Goal: Information Seeking & Learning: Learn about a topic

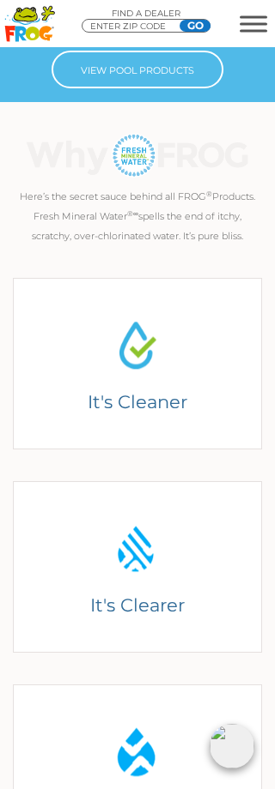
scroll to position [738, 0]
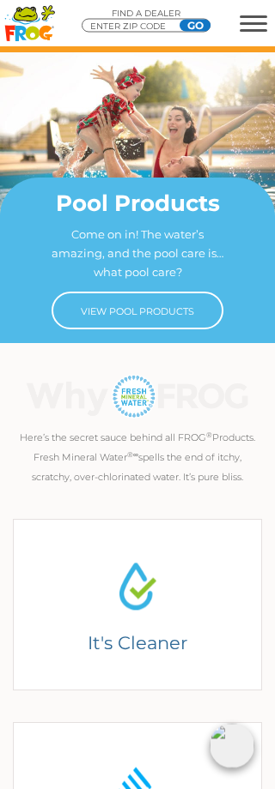
scroll to position [578, 0]
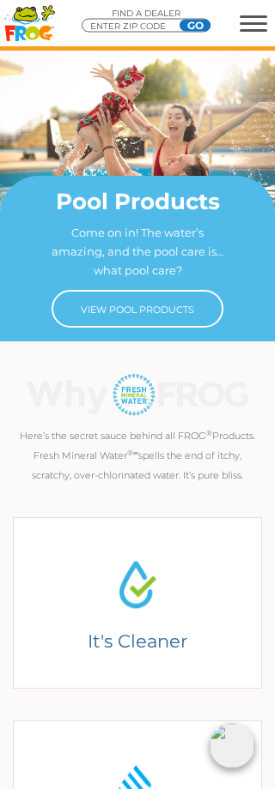
click at [153, 390] on img at bounding box center [137, 395] width 240 height 46
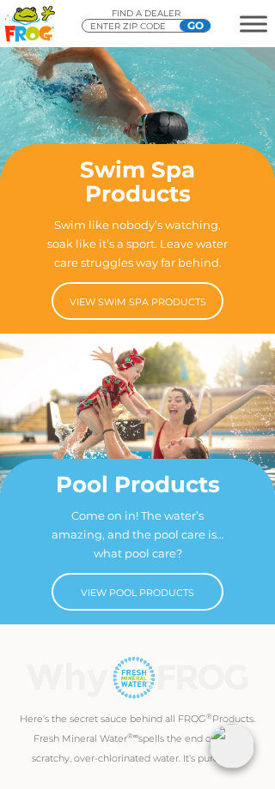
scroll to position [289, 0]
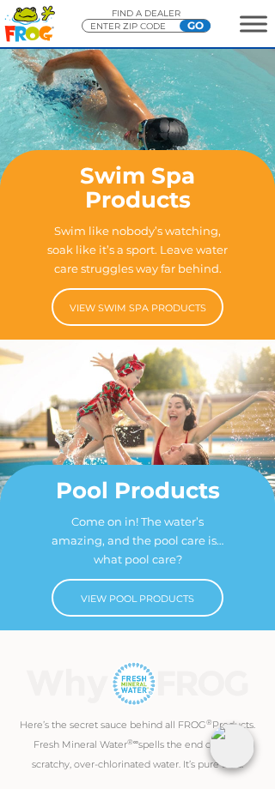
click at [191, 602] on link "View Pool Products" at bounding box center [137, 598] width 172 height 38
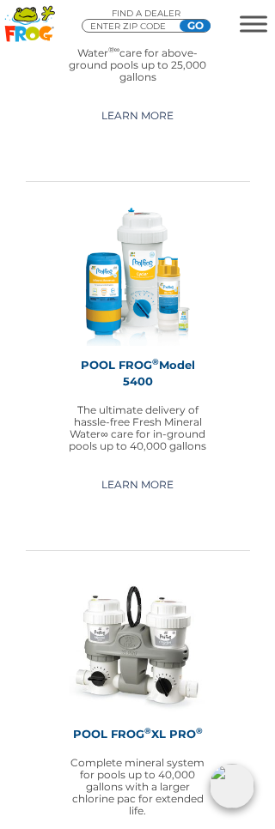
scroll to position [2496, 0]
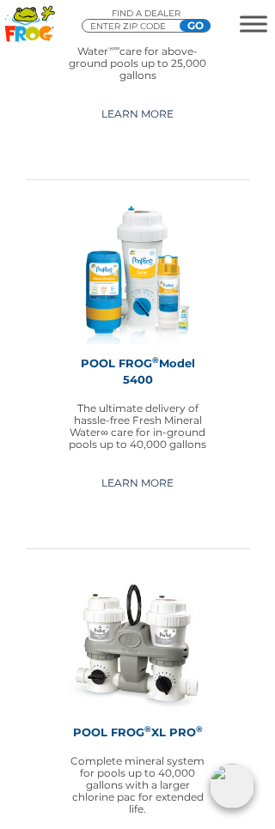
click at [161, 469] on link "Learn More" at bounding box center [138, 482] width 112 height 27
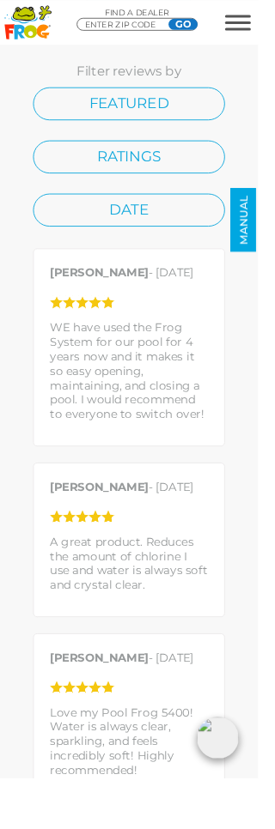
scroll to position [6529, 0]
